Goal: Information Seeking & Learning: Understand process/instructions

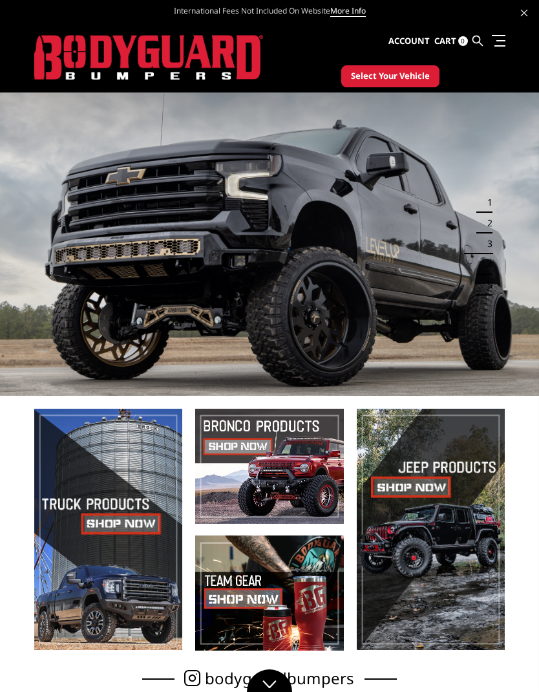
click at [500, 38] on link at bounding box center [497, 41] width 18 height 14
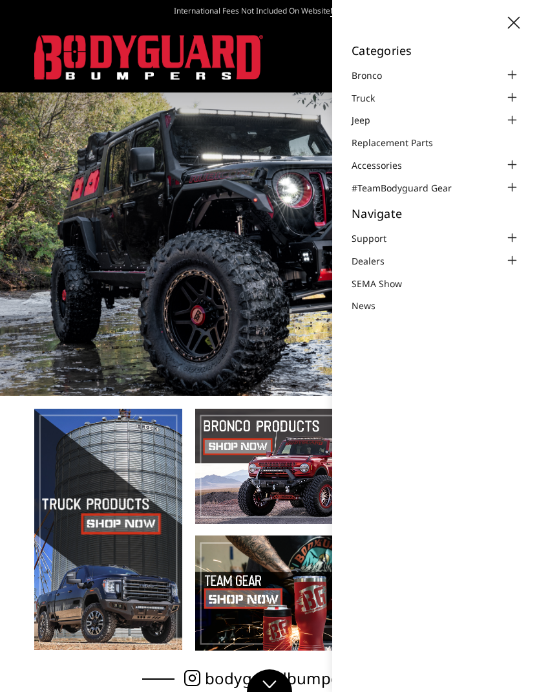
click at [519, 93] on div at bounding box center [512, 98] width 16 height 16
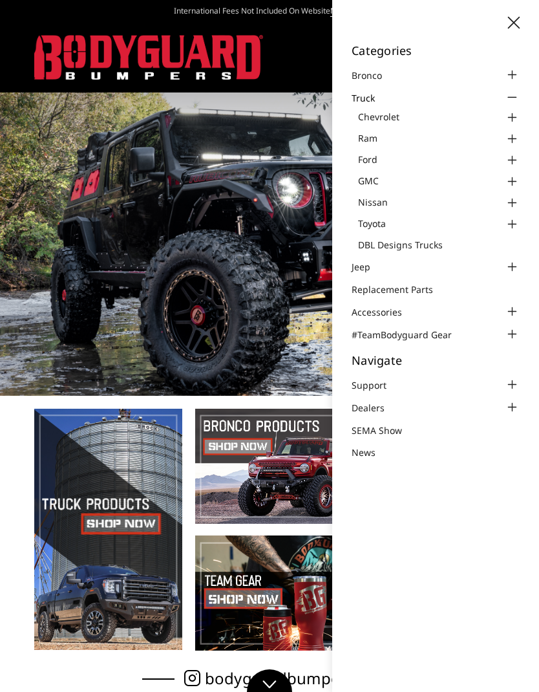
click at [515, 155] on div at bounding box center [512, 161] width 16 height 16
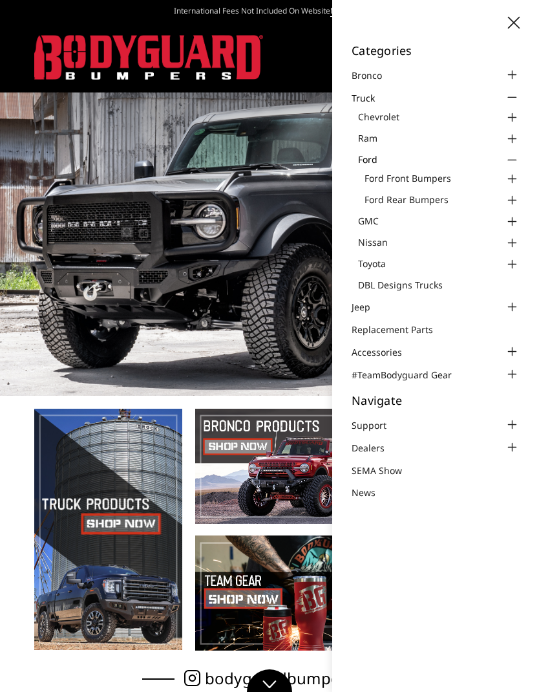
click at [451, 196] on link "Ford Rear Bumpers" at bounding box center [442, 200] width 155 height 14
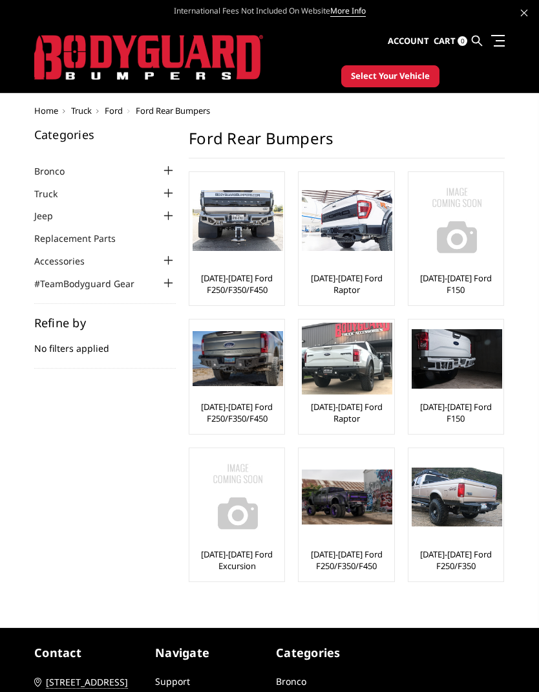
click at [244, 228] on img at bounding box center [238, 220] width 91 height 61
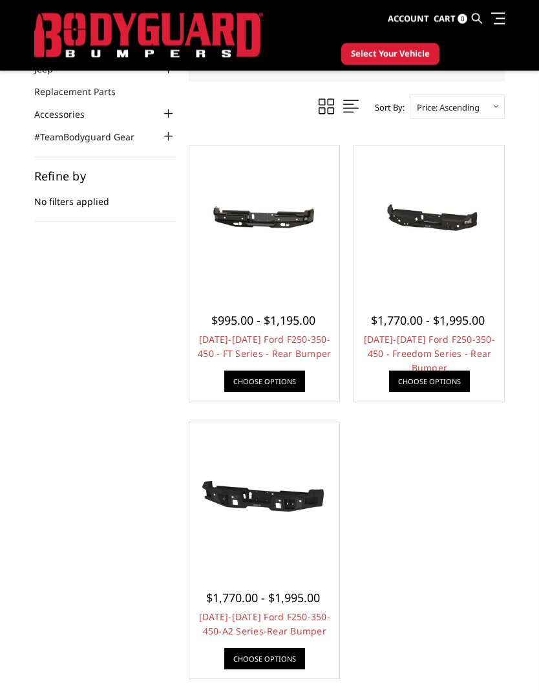
scroll to position [113, 0]
click at [274, 656] on link "Choose Options" at bounding box center [264, 658] width 81 height 21
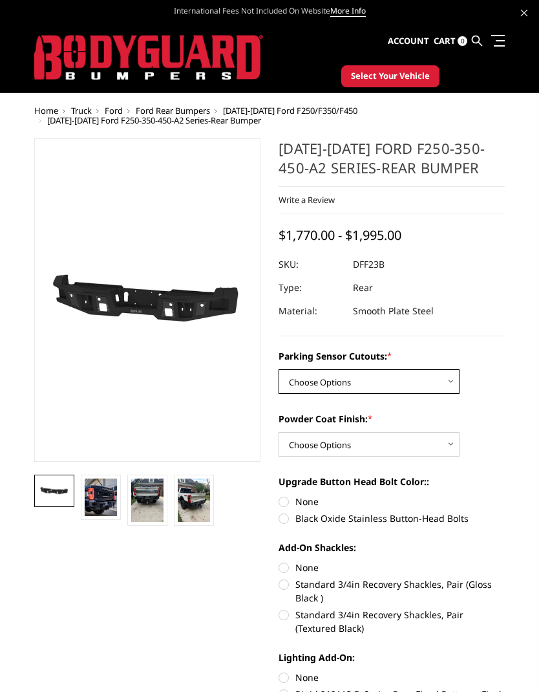
click at [450, 381] on select "Choose Options Yes-With Parking Sensor Cutouts No-Without Parking Sensor Cutouts" at bounding box center [369, 381] width 181 height 25
click at [103, 496] on img at bounding box center [101, 497] width 32 height 38
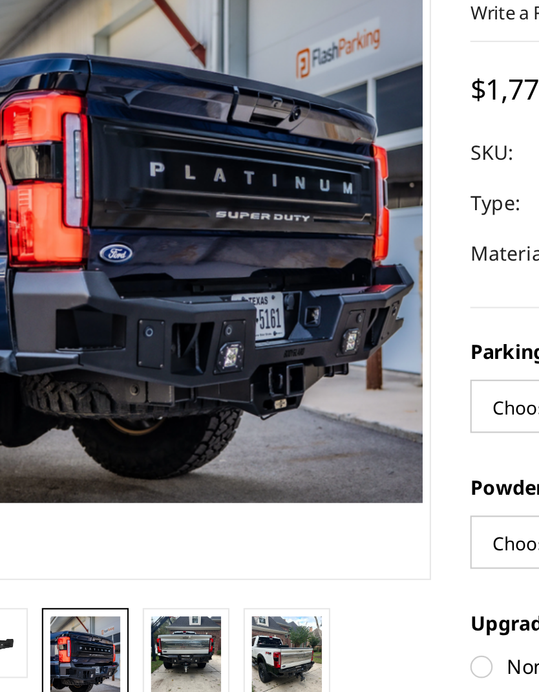
click at [131, 444] on img at bounding box center [147, 465] width 32 height 43
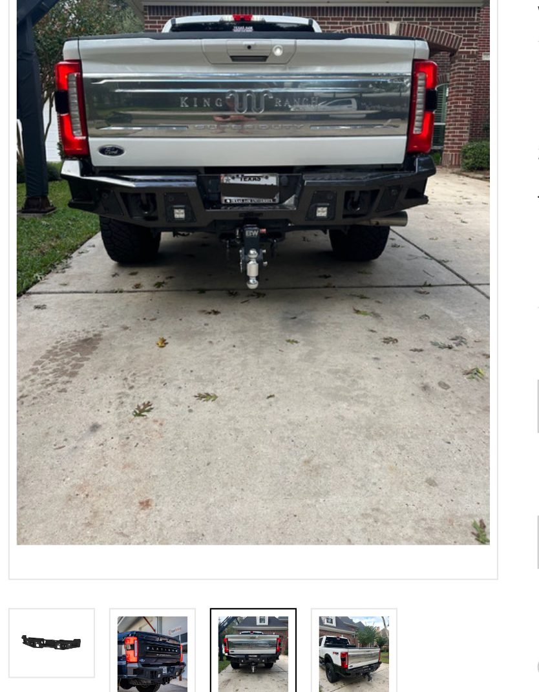
click at [178, 444] on img at bounding box center [194, 465] width 32 height 43
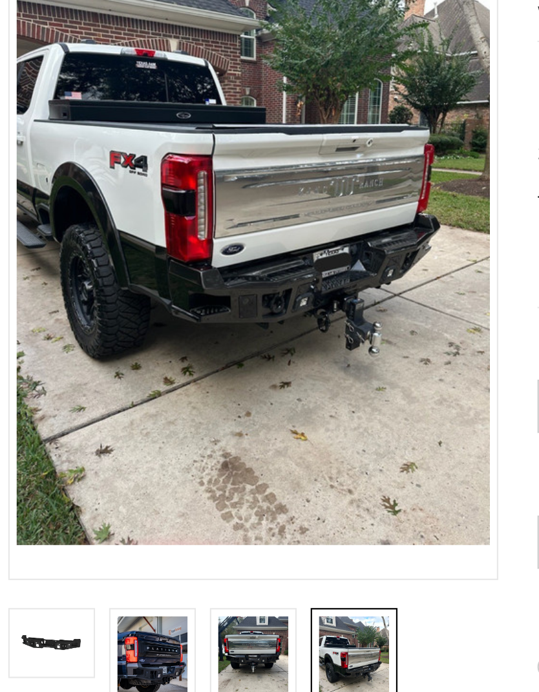
click at [85, 444] on img at bounding box center [101, 463] width 32 height 38
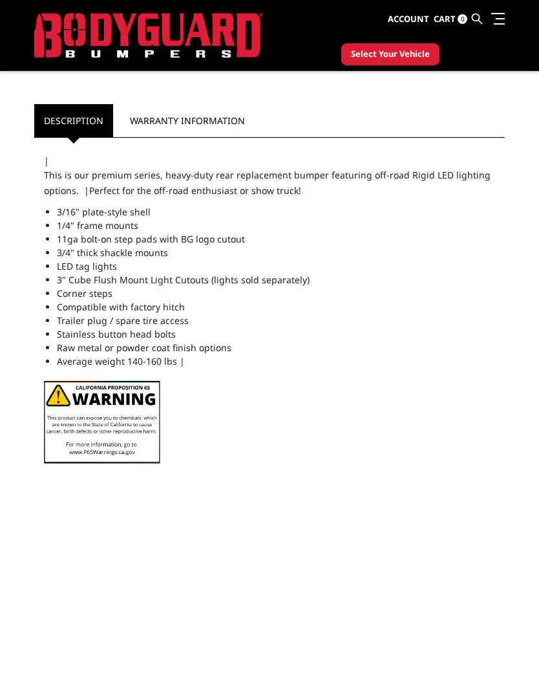
scroll to position [668, 0]
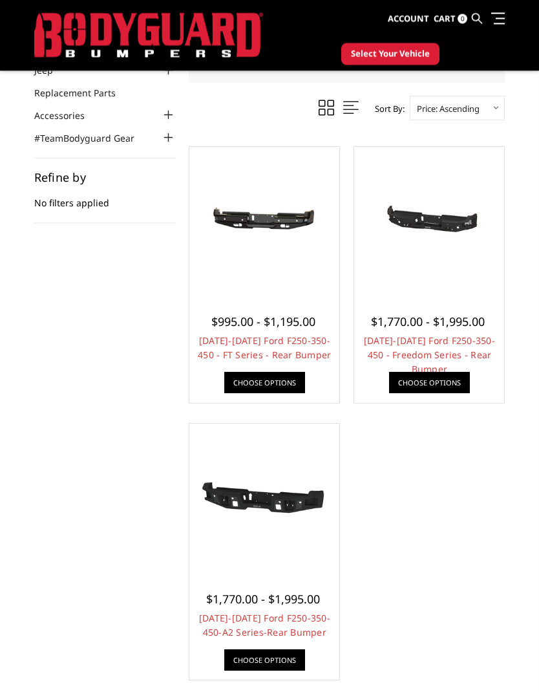
scroll to position [111, 0]
click at [435, 377] on link "Choose Options" at bounding box center [429, 382] width 81 height 21
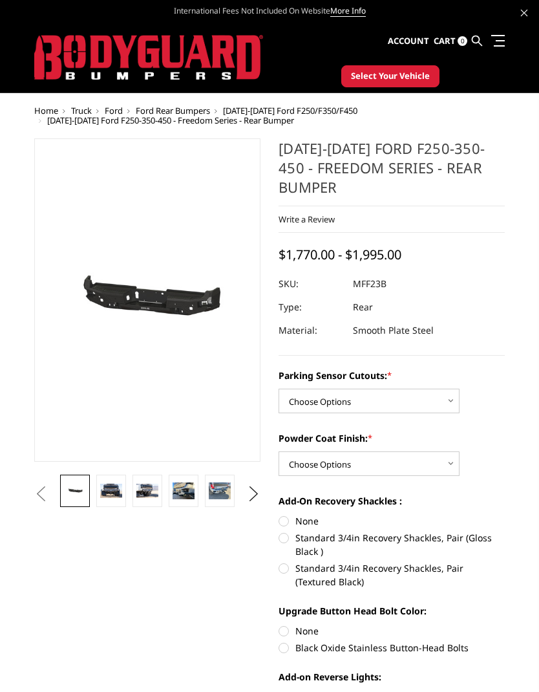
click at [109, 499] on link at bounding box center [111, 491] width 30 height 32
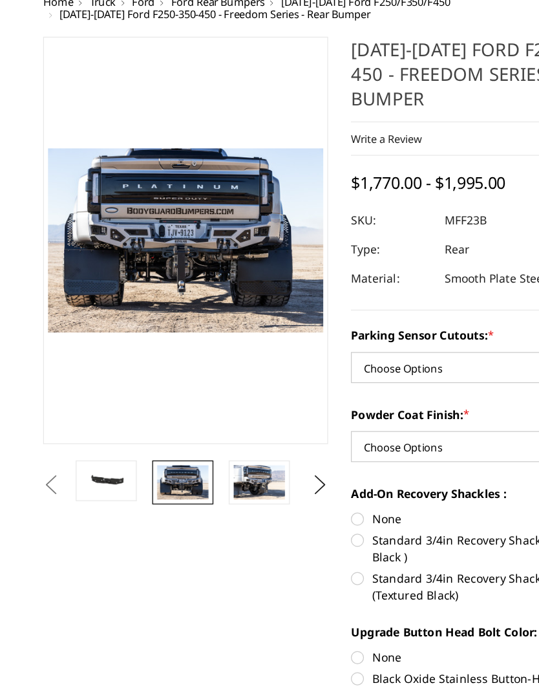
click at [211, 444] on img at bounding box center [206, 457] width 41 height 27
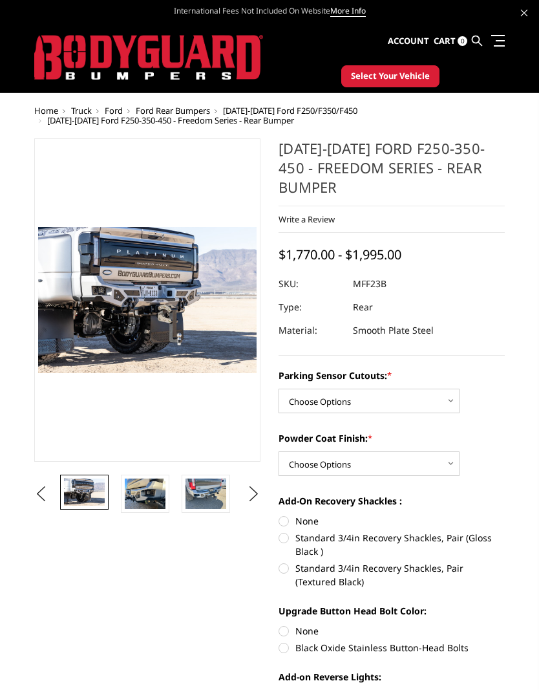
click at [147, 493] on img at bounding box center [145, 493] width 41 height 30
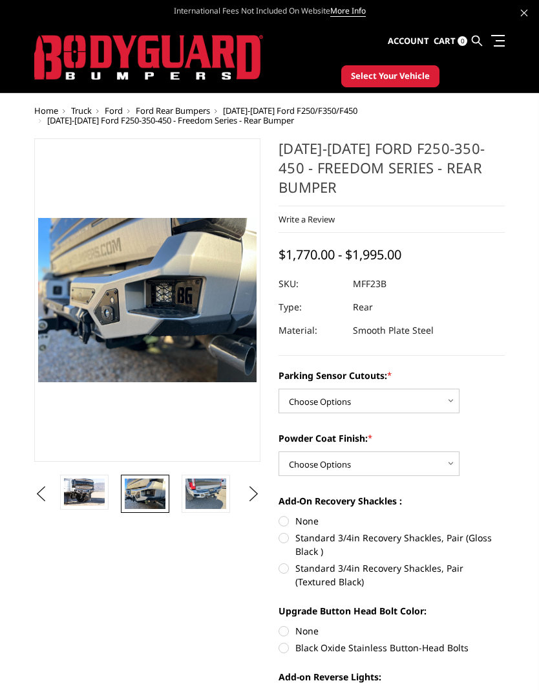
click at [208, 491] on img at bounding box center [206, 493] width 41 height 30
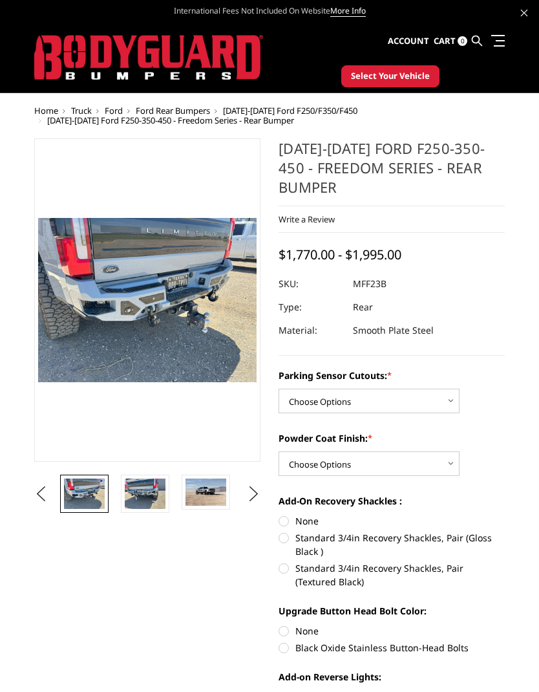
click at [146, 493] on img at bounding box center [145, 493] width 41 height 30
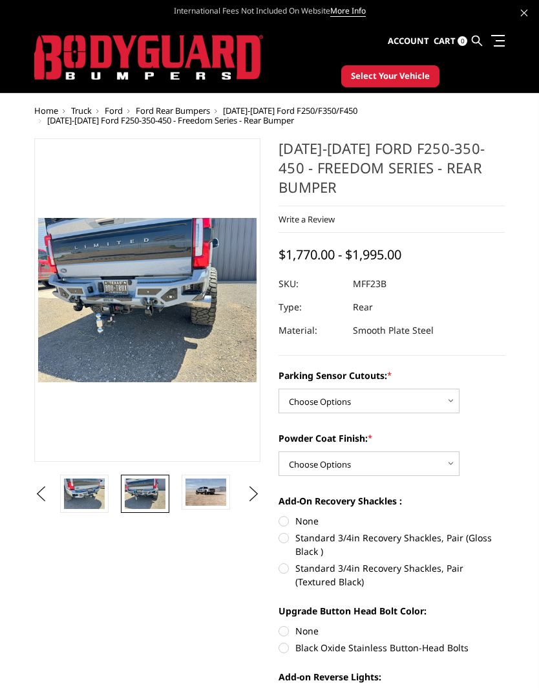
click at [161, 479] on img at bounding box center [145, 493] width 41 height 30
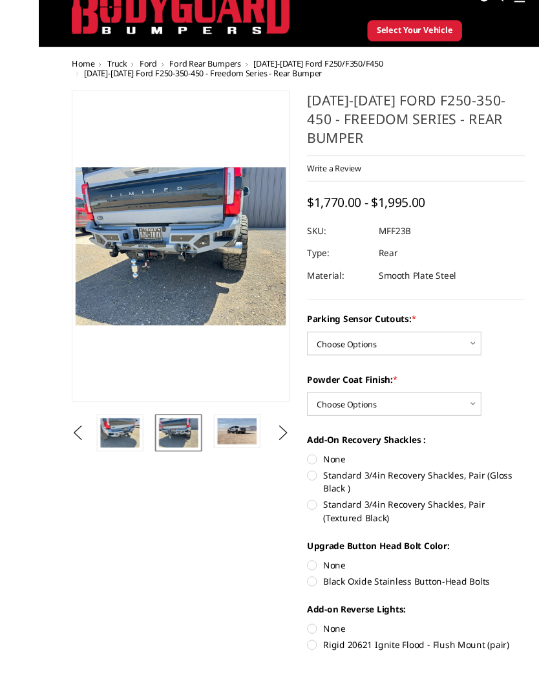
scroll to position [56, 0]
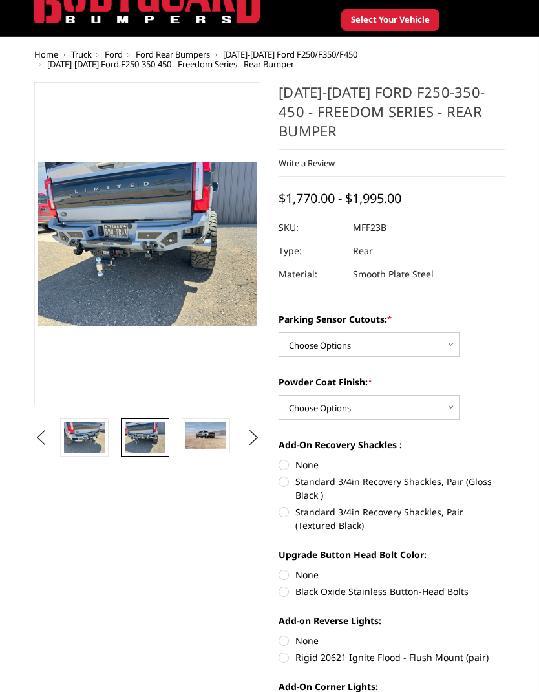
click at [204, 431] on img at bounding box center [206, 435] width 41 height 27
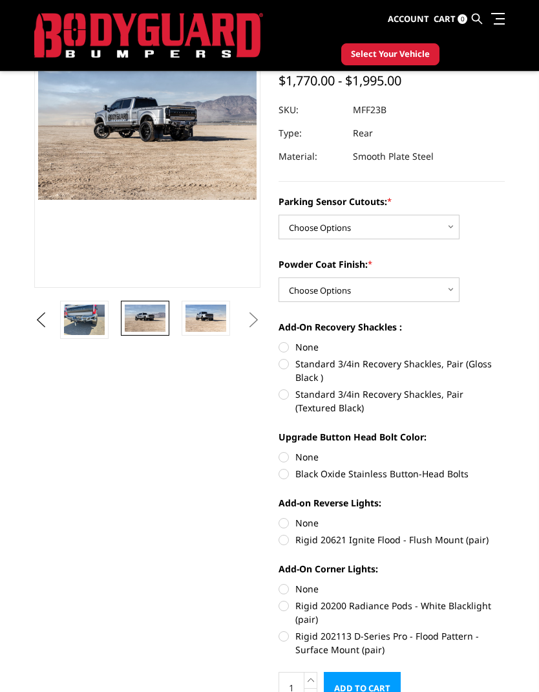
scroll to position [0, 0]
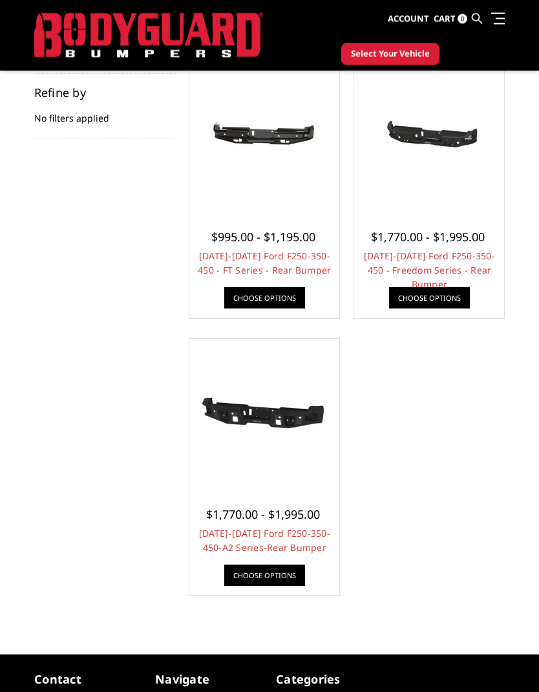
scroll to position [196, 0]
click at [286, 506] on span "$1,770.00 - $1,995.00" at bounding box center [263, 514] width 114 height 16
click at [284, 484] on div at bounding box center [265, 414] width 144 height 144
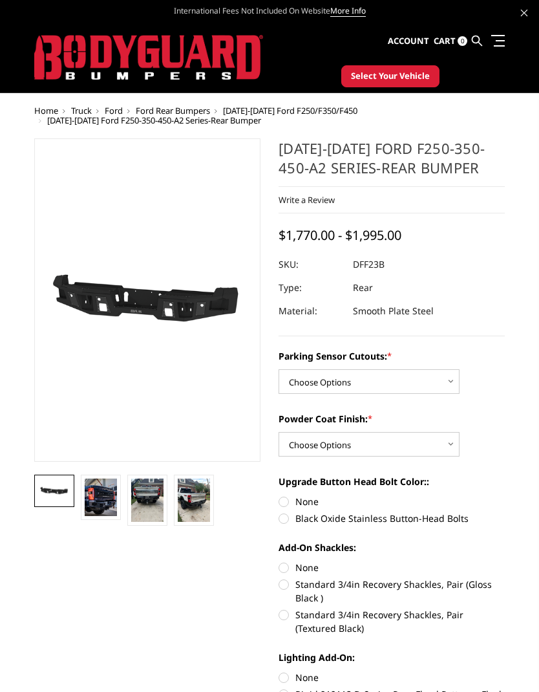
click at [98, 505] on img at bounding box center [101, 497] width 32 height 38
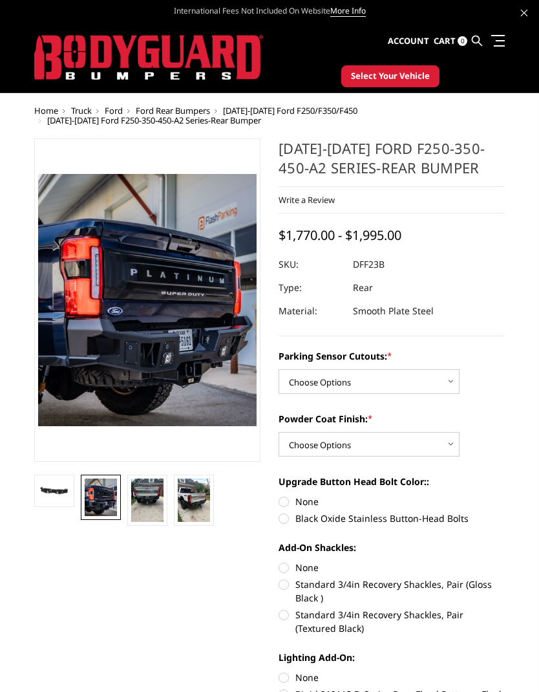
click at [503, 41] on link at bounding box center [496, 41] width 18 height 14
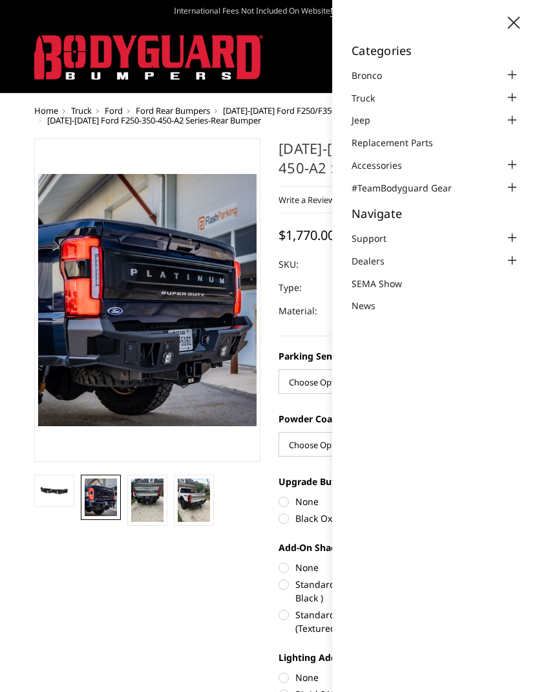
click at [519, 92] on div at bounding box center [512, 98] width 16 height 16
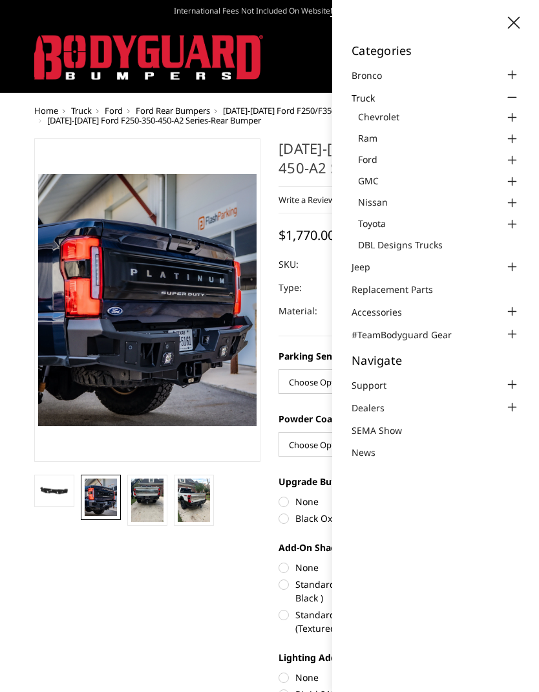
click at [390, 156] on link "Ford" at bounding box center [439, 160] width 162 height 14
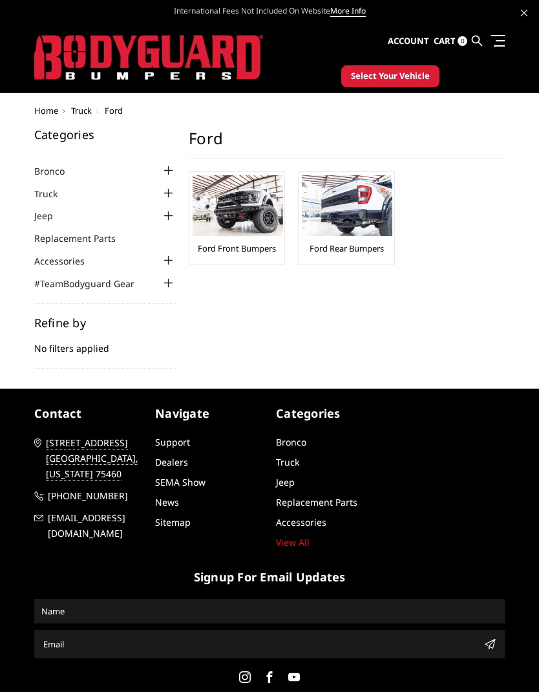
click at [50, 259] on link "Accessories" at bounding box center [67, 261] width 67 height 14
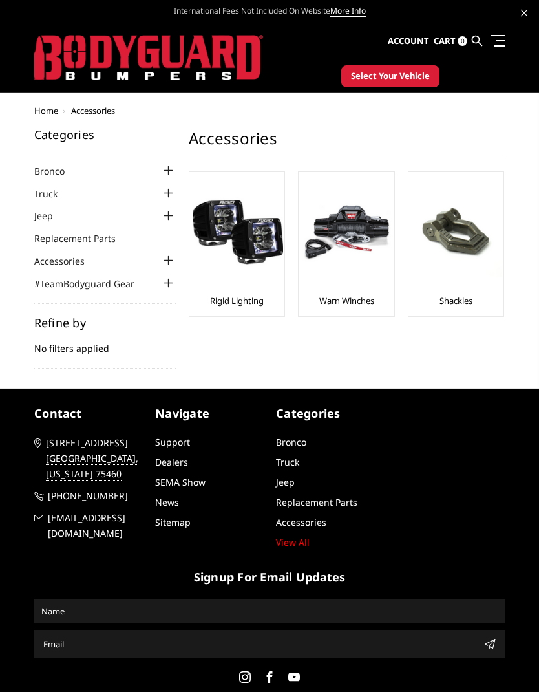
click at [59, 234] on link "Replacement Parts" at bounding box center [83, 238] width 98 height 14
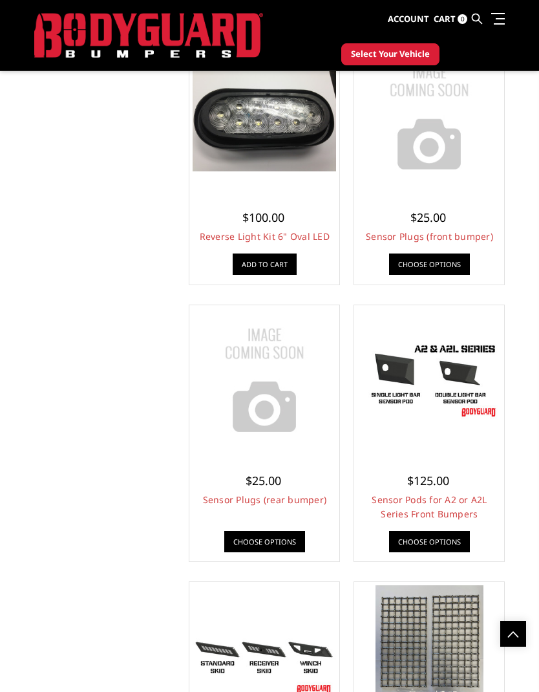
scroll to position [3756, 0]
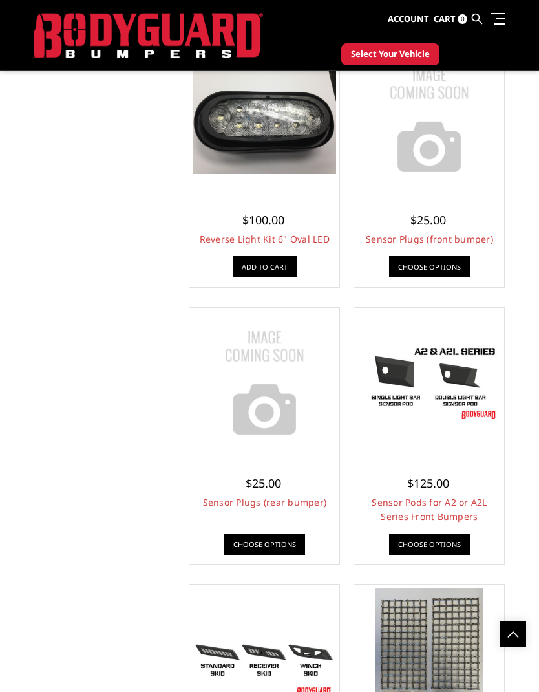
click at [471, 391] on img at bounding box center [430, 383] width 144 height 81
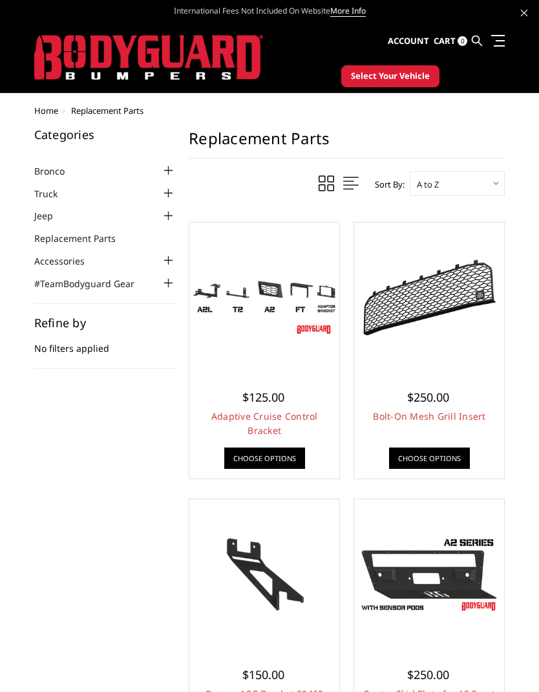
click at [45, 195] on link "Truck" at bounding box center [53, 194] width 39 height 14
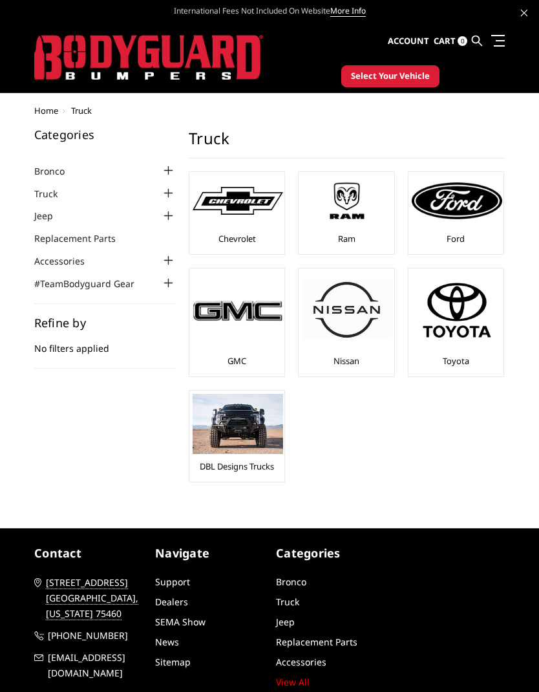
click at [464, 207] on img at bounding box center [457, 200] width 91 height 36
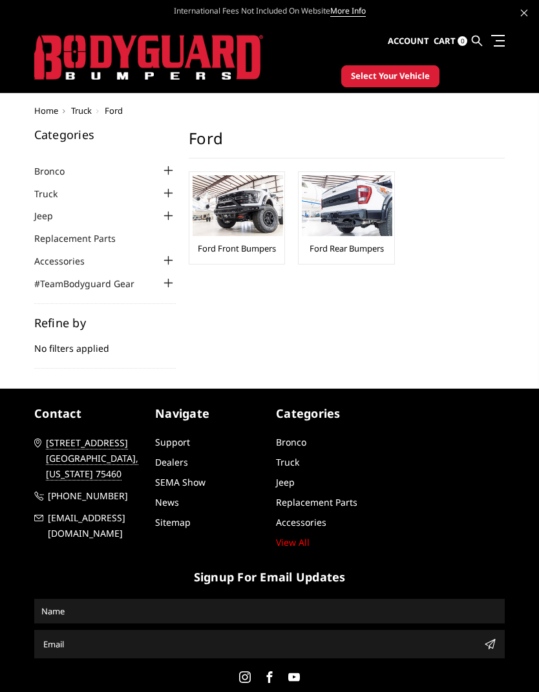
click at [248, 243] on link "Ford Front Bumpers" at bounding box center [237, 248] width 78 height 12
click at [357, 242] on link "Ford Rear Bumpers" at bounding box center [347, 248] width 74 height 12
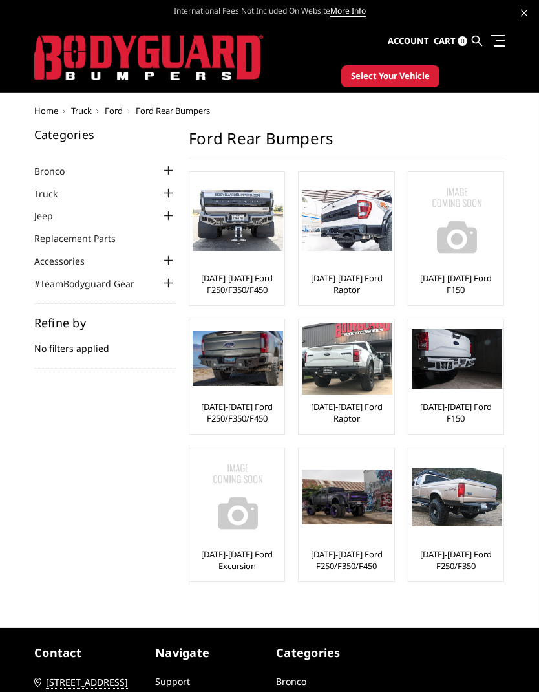
click at [228, 277] on link "[DATE]-[DATE] Ford F250/F350/F450" at bounding box center [237, 283] width 89 height 23
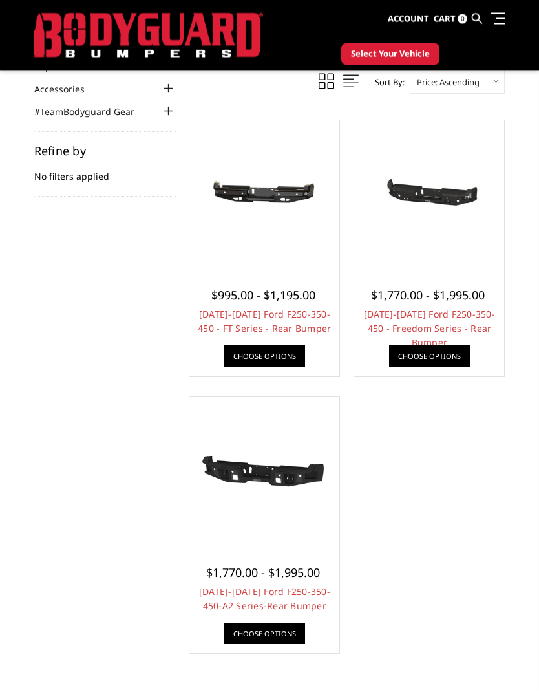
scroll to position [138, 0]
click at [271, 302] on span "$995.00 - $1,195.00" at bounding box center [263, 295] width 104 height 16
click at [280, 303] on span "$995.00 - $1,195.00" at bounding box center [263, 295] width 104 height 16
click at [281, 322] on link "[DATE]-[DATE] Ford F250-350-450 - FT Series - Rear Bumper" at bounding box center [264, 321] width 133 height 27
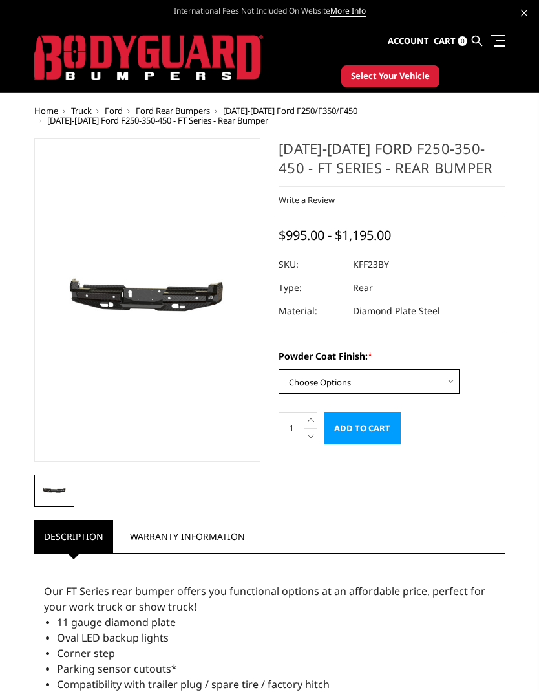
click at [459, 381] on select "Choose Options Bare Metal Gloss Black Powder Coat Textured Black Powder Coat" at bounding box center [369, 381] width 181 height 25
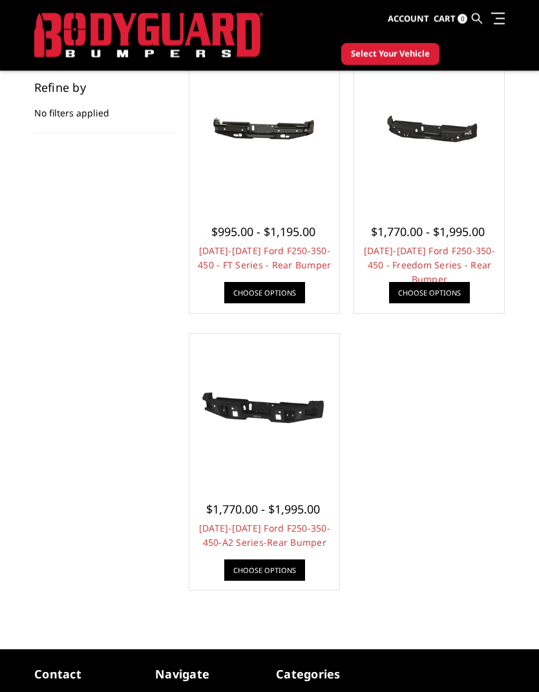
scroll to position [201, 0]
click at [449, 247] on link "[DATE]-[DATE] Ford F250-350-450 - Freedom Series - Rear Bumper" at bounding box center [429, 264] width 131 height 41
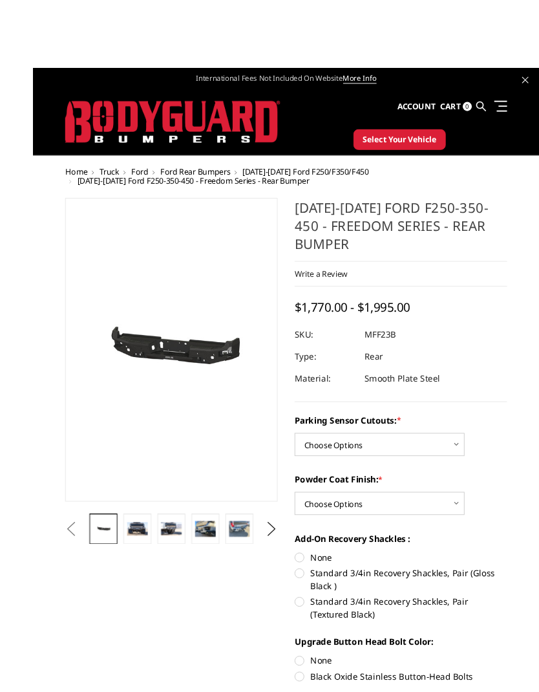
scroll to position [3, 0]
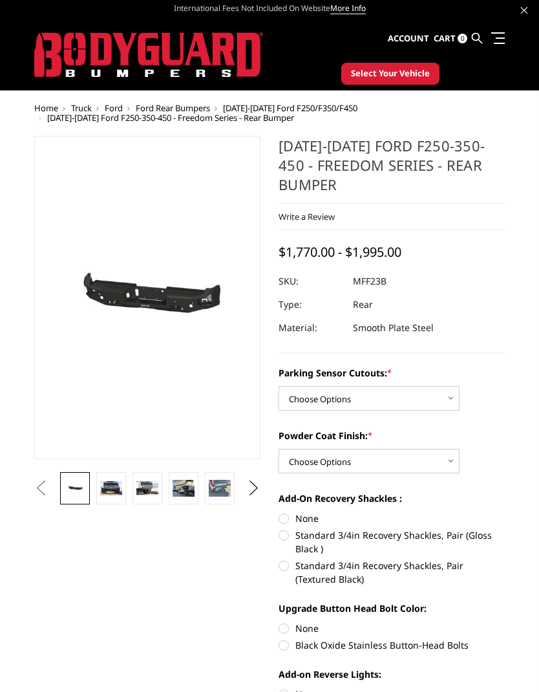
click at [119, 485] on img at bounding box center [111, 488] width 22 height 15
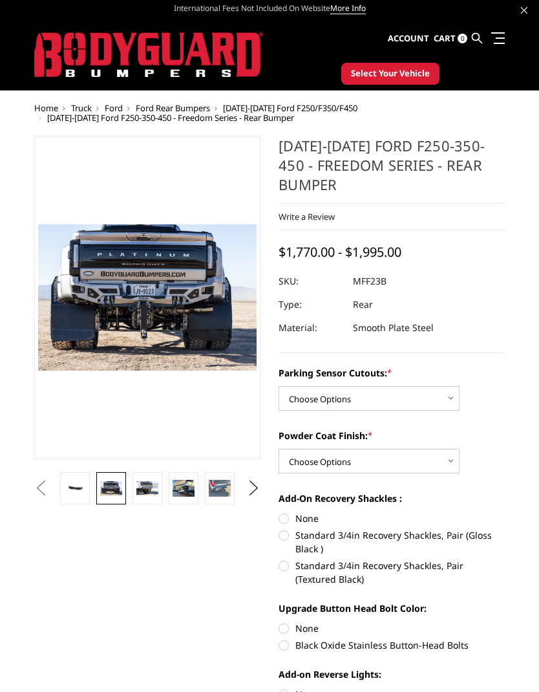
click at [149, 490] on img at bounding box center [147, 488] width 22 height 15
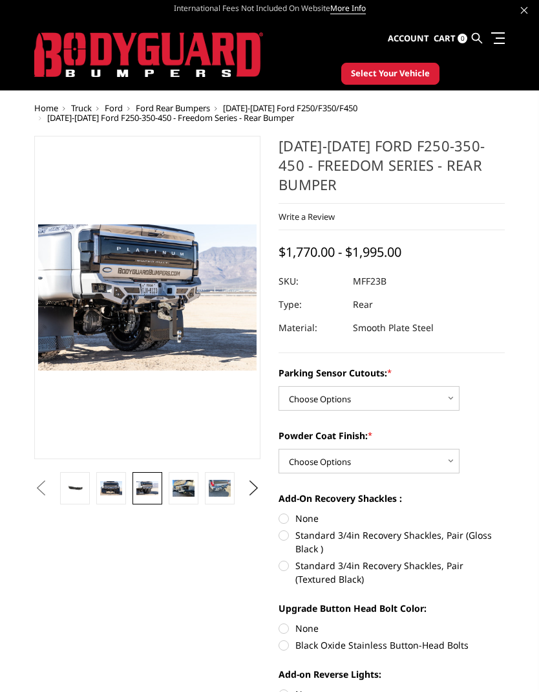
click at [497, 43] on span at bounding box center [499, 43] width 11 height 1
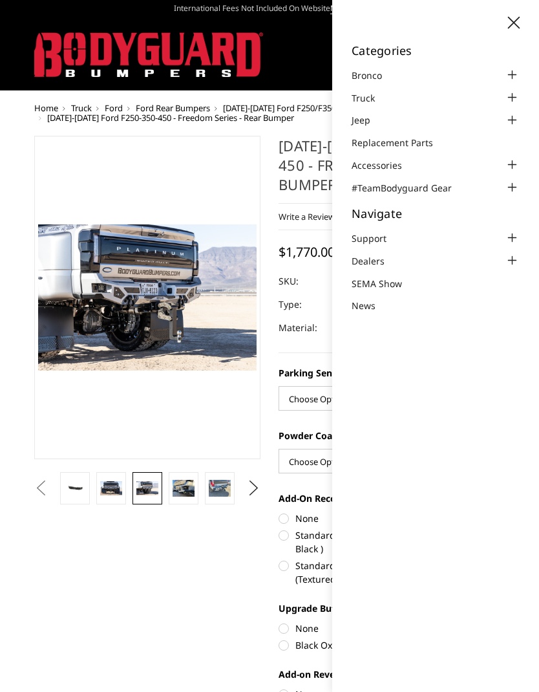
click at [418, 231] on li "Support FAQ Install Instructions Shipping Warranty Terms & Conditions Cancellat…" at bounding box center [436, 237] width 168 height 15
click at [519, 230] on div at bounding box center [512, 238] width 16 height 16
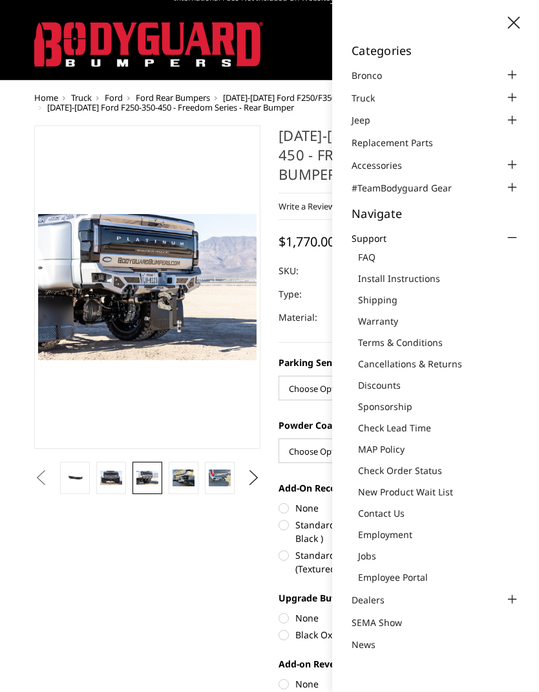
scroll to position [14, 0]
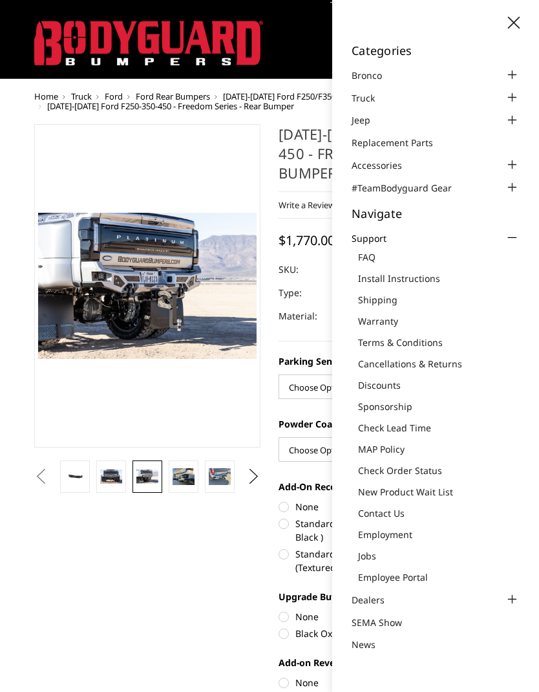
click at [415, 272] on link "Install Instructions" at bounding box center [439, 279] width 162 height 14
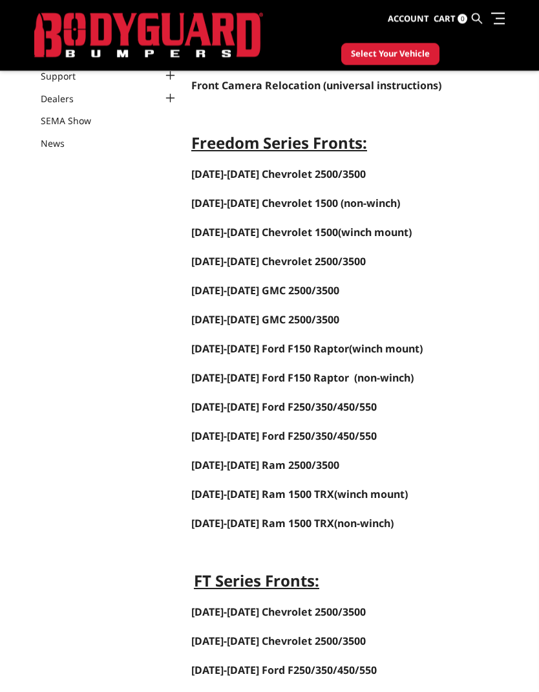
scroll to position [103, 0]
click at [352, 403] on span "2023-2025 Ford F250/350/450/550" at bounding box center [284, 407] width 186 height 14
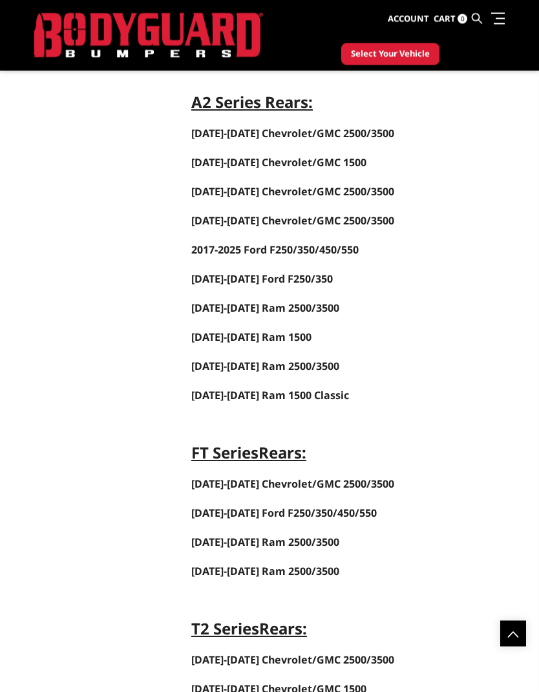
scroll to position [2337, 0]
click at [347, 512] on span "2017-2025 Ford F250/350/450/550" at bounding box center [284, 513] width 186 height 14
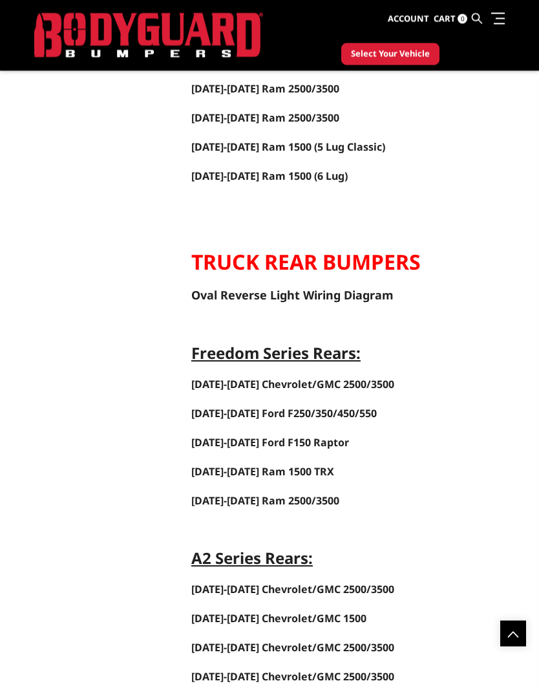
scroll to position [1882, 0]
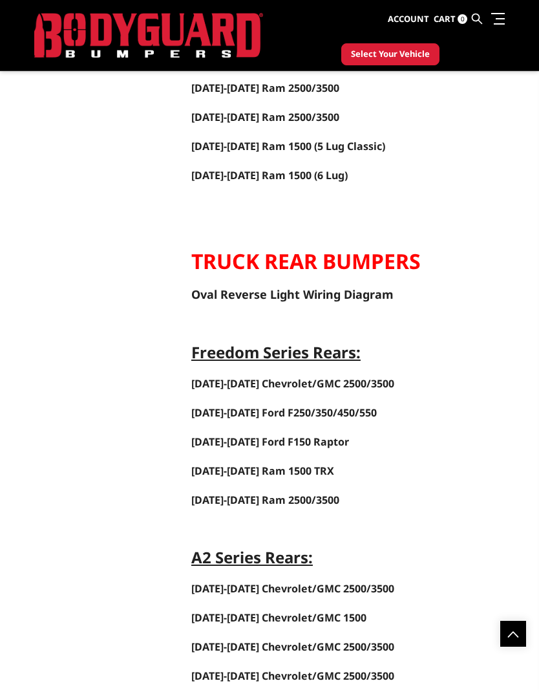
click at [341, 411] on span "2017-2025 Ford F250/350/450/550" at bounding box center [284, 412] width 186 height 14
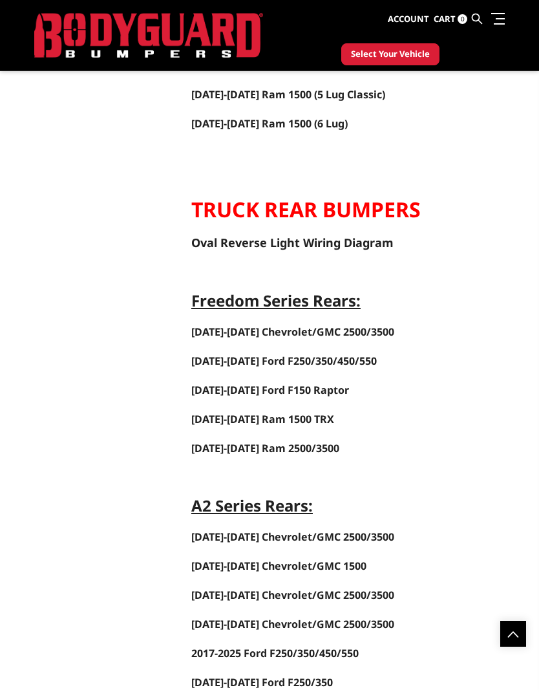
click at [339, 358] on span "2017-2025 Ford F250/350/450/550" at bounding box center [284, 361] width 186 height 14
